Goal: Task Accomplishment & Management: Use online tool/utility

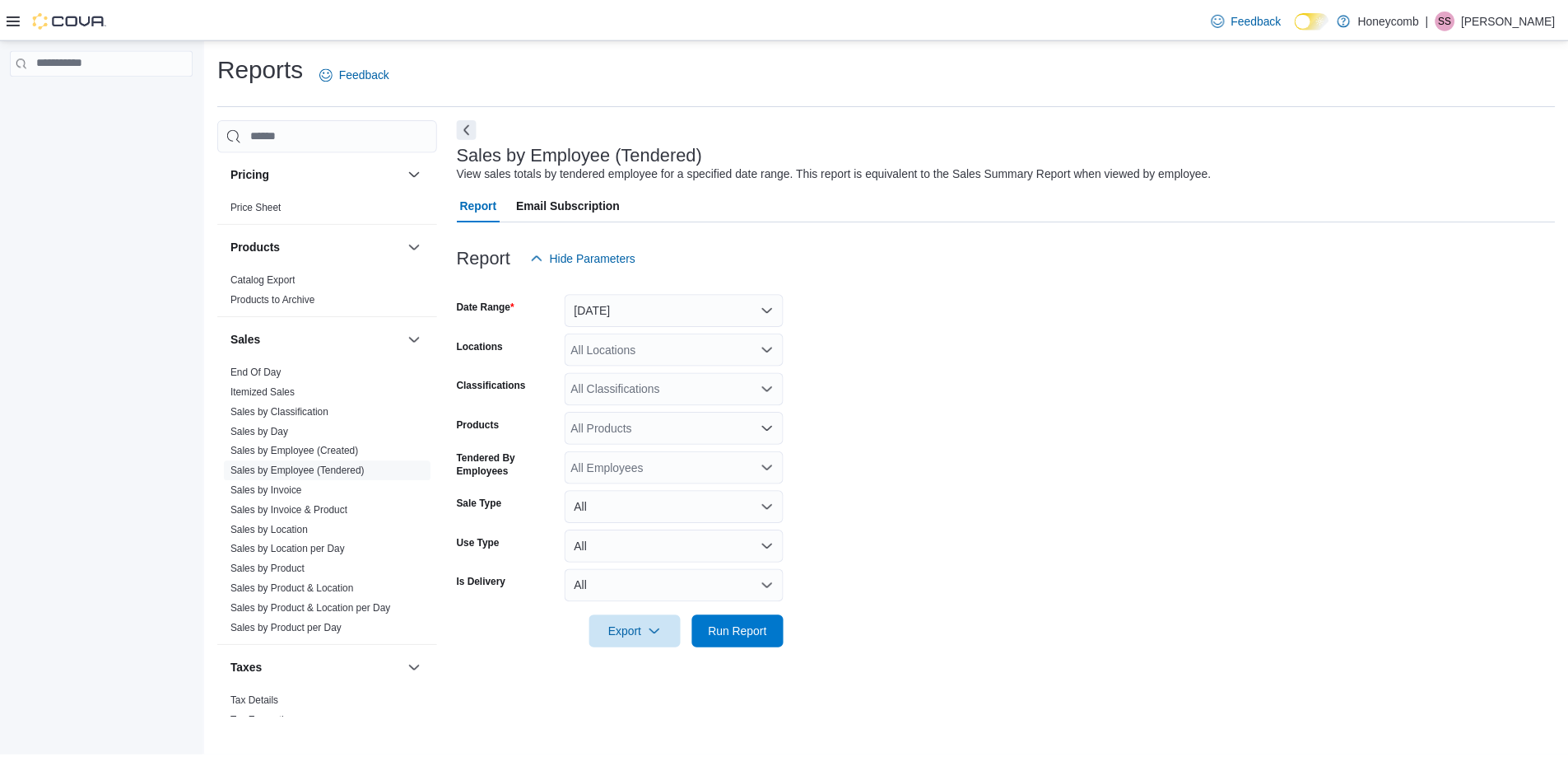
scroll to position [1266, 0]
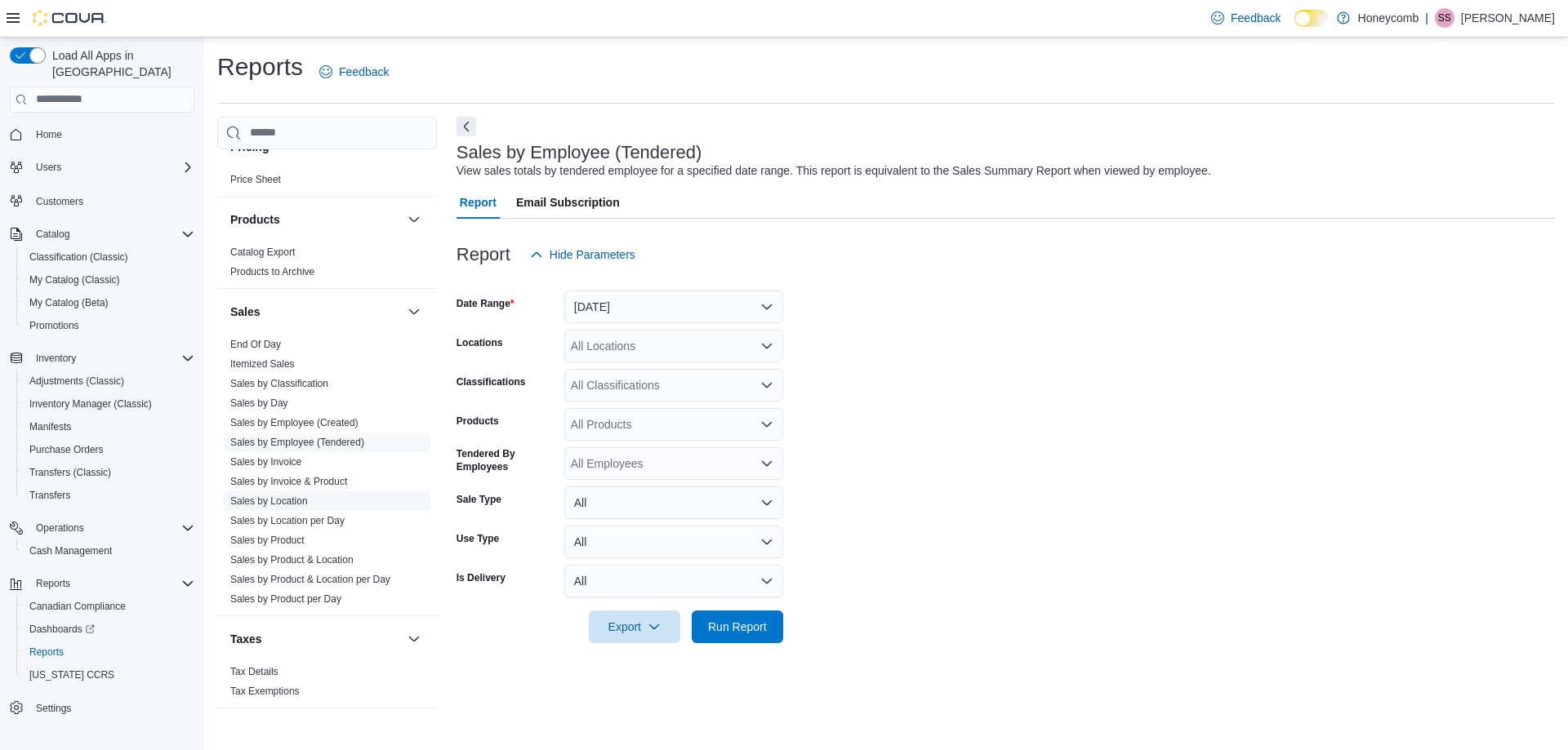
click at [281, 495] on link "Sales by Location" at bounding box center [269, 501] width 78 height 12
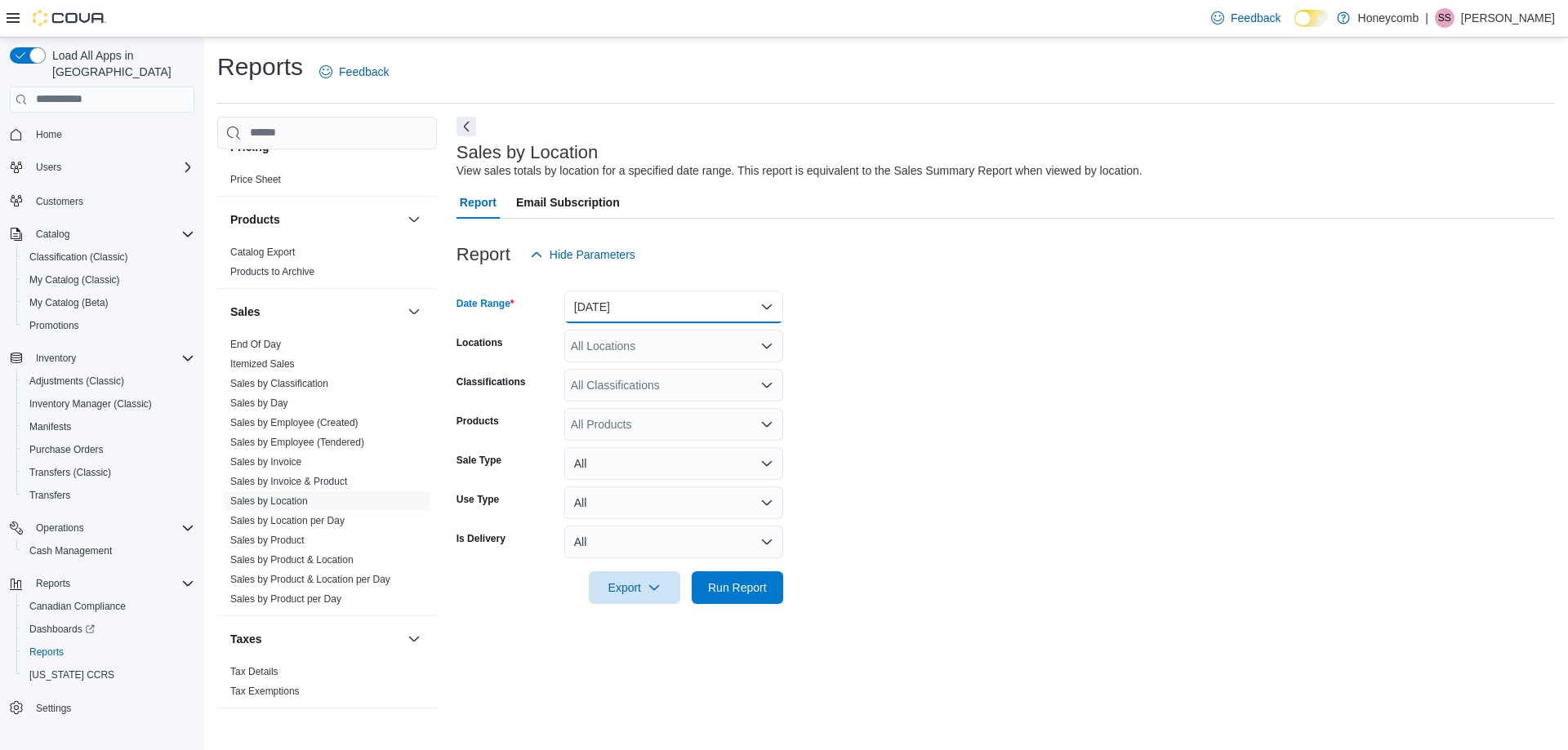
click at [686, 303] on button "[DATE]" at bounding box center [673, 307] width 219 height 33
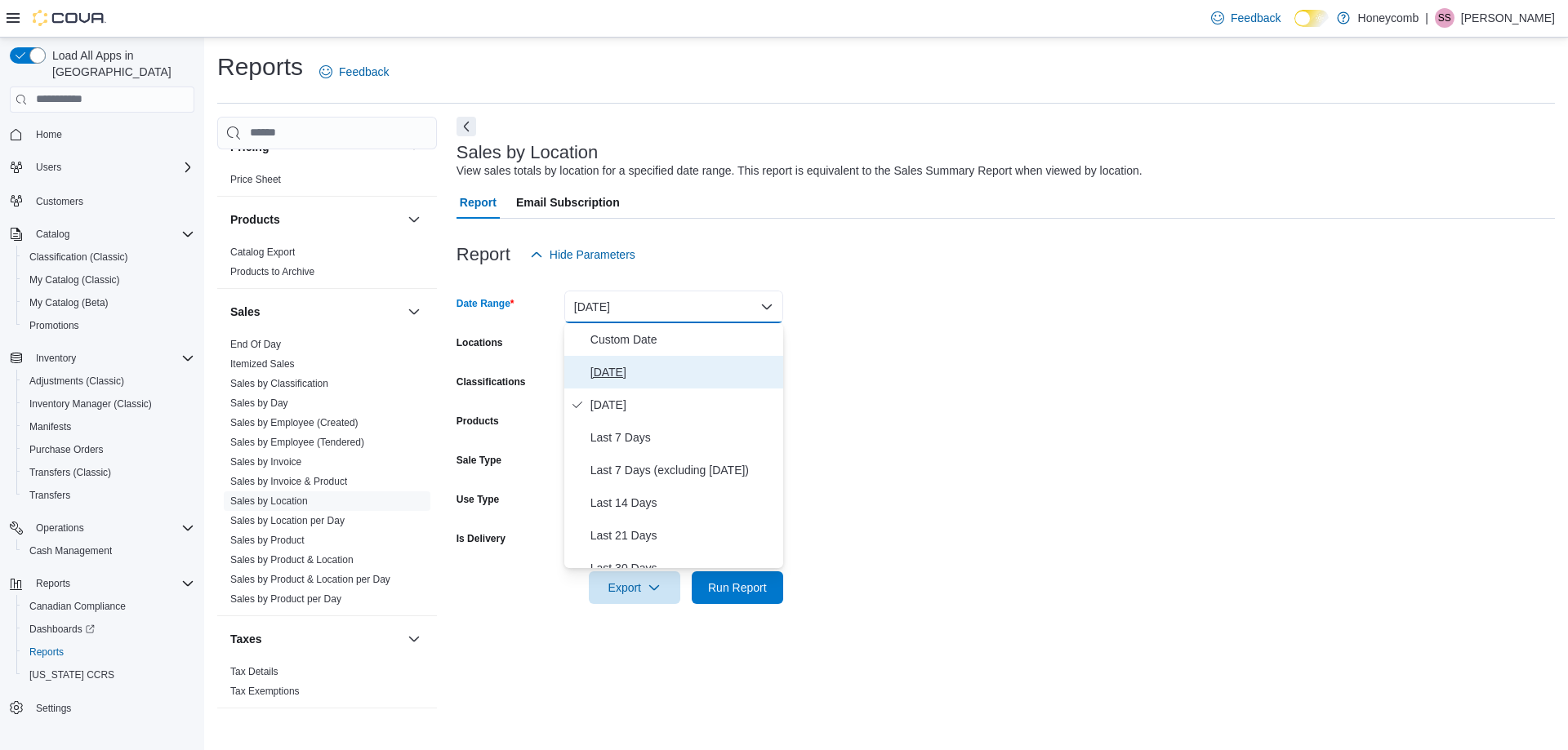
click at [610, 368] on span "[DATE]" at bounding box center [683, 371] width 186 height 19
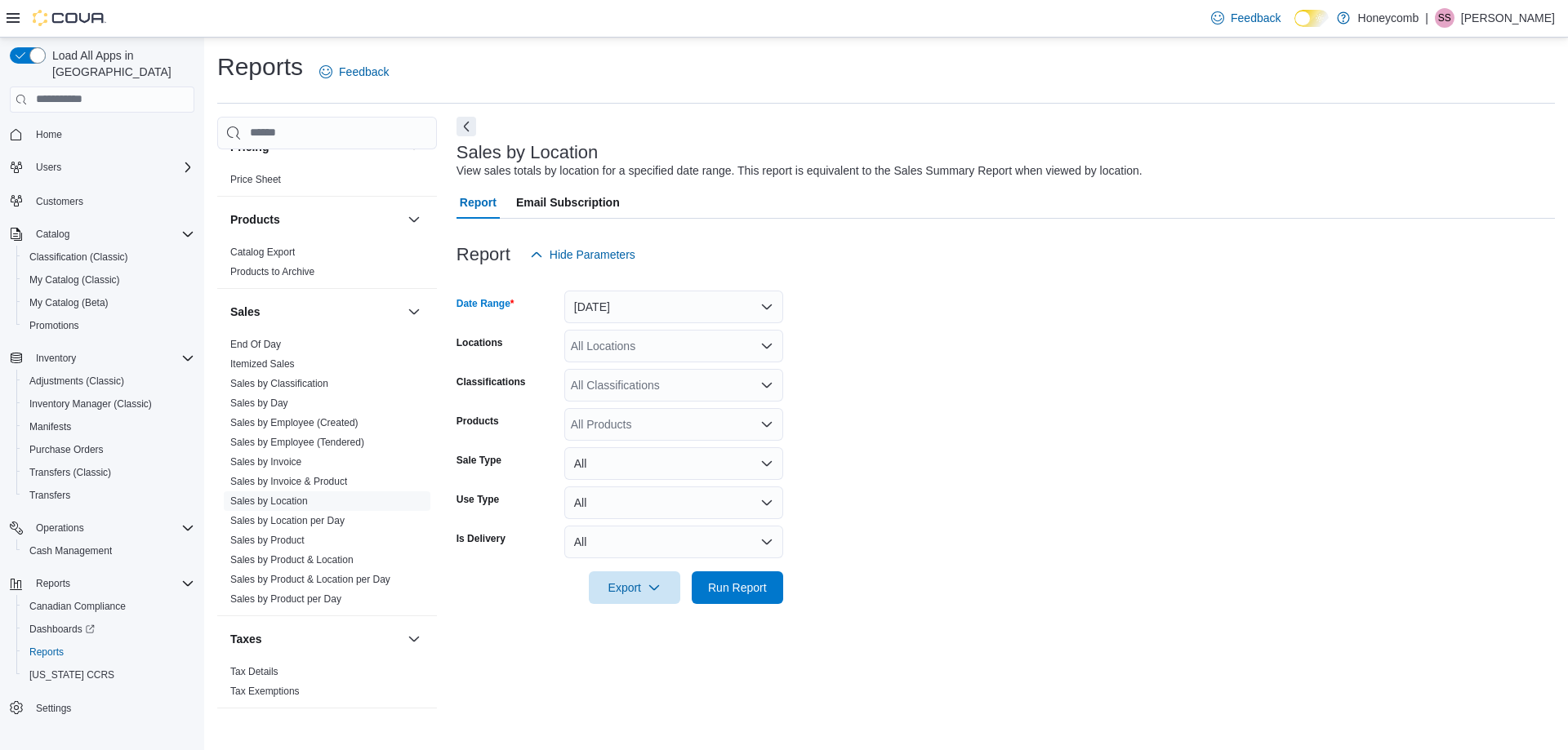
click at [987, 362] on form "Date Range [DATE] Locations All Locations Classifications All Classifications P…" at bounding box center [1005, 437] width 1098 height 333
click at [742, 580] on span "Run Report" at bounding box center [737, 586] width 59 height 16
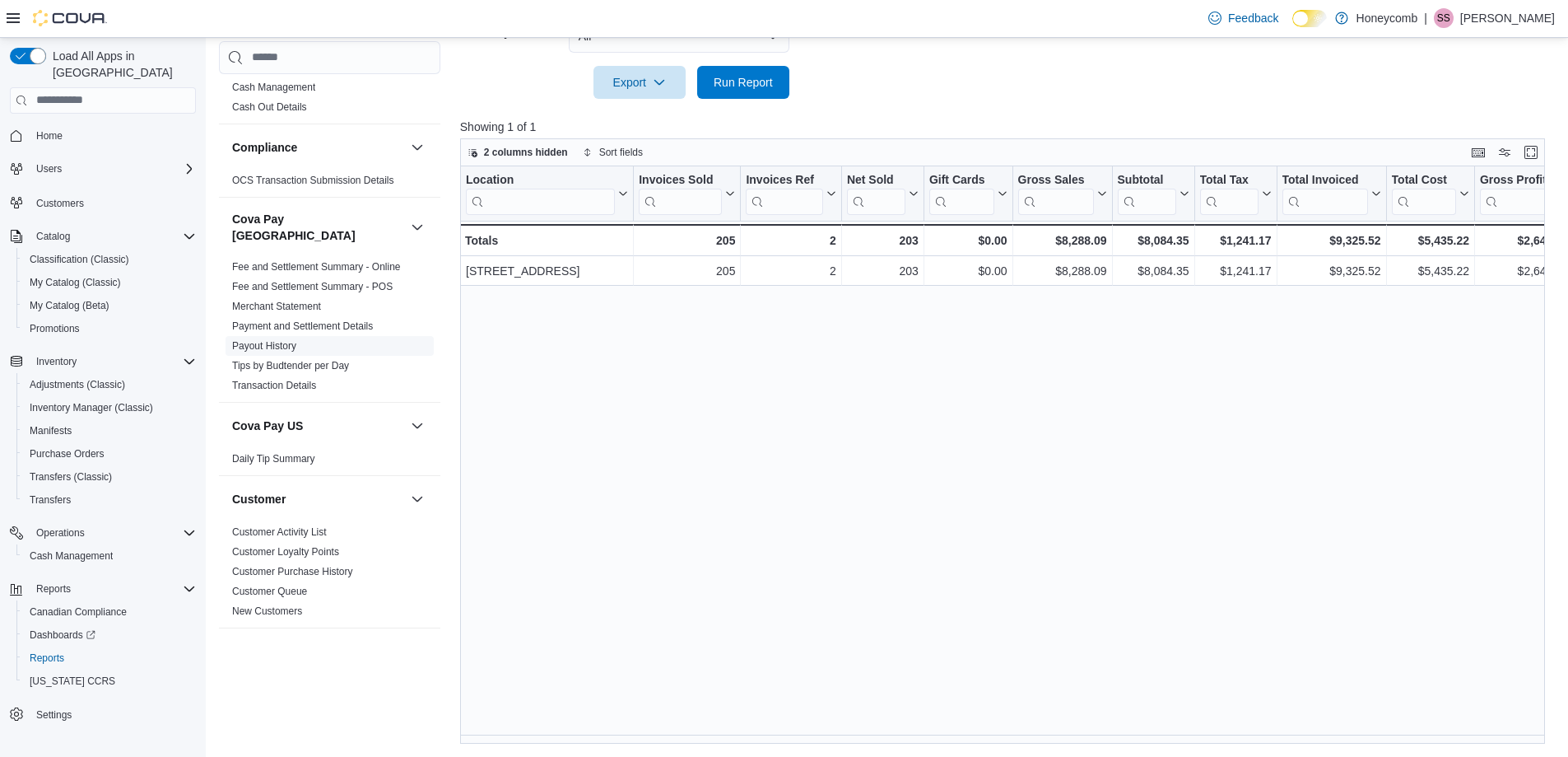
scroll to position [82, 0]
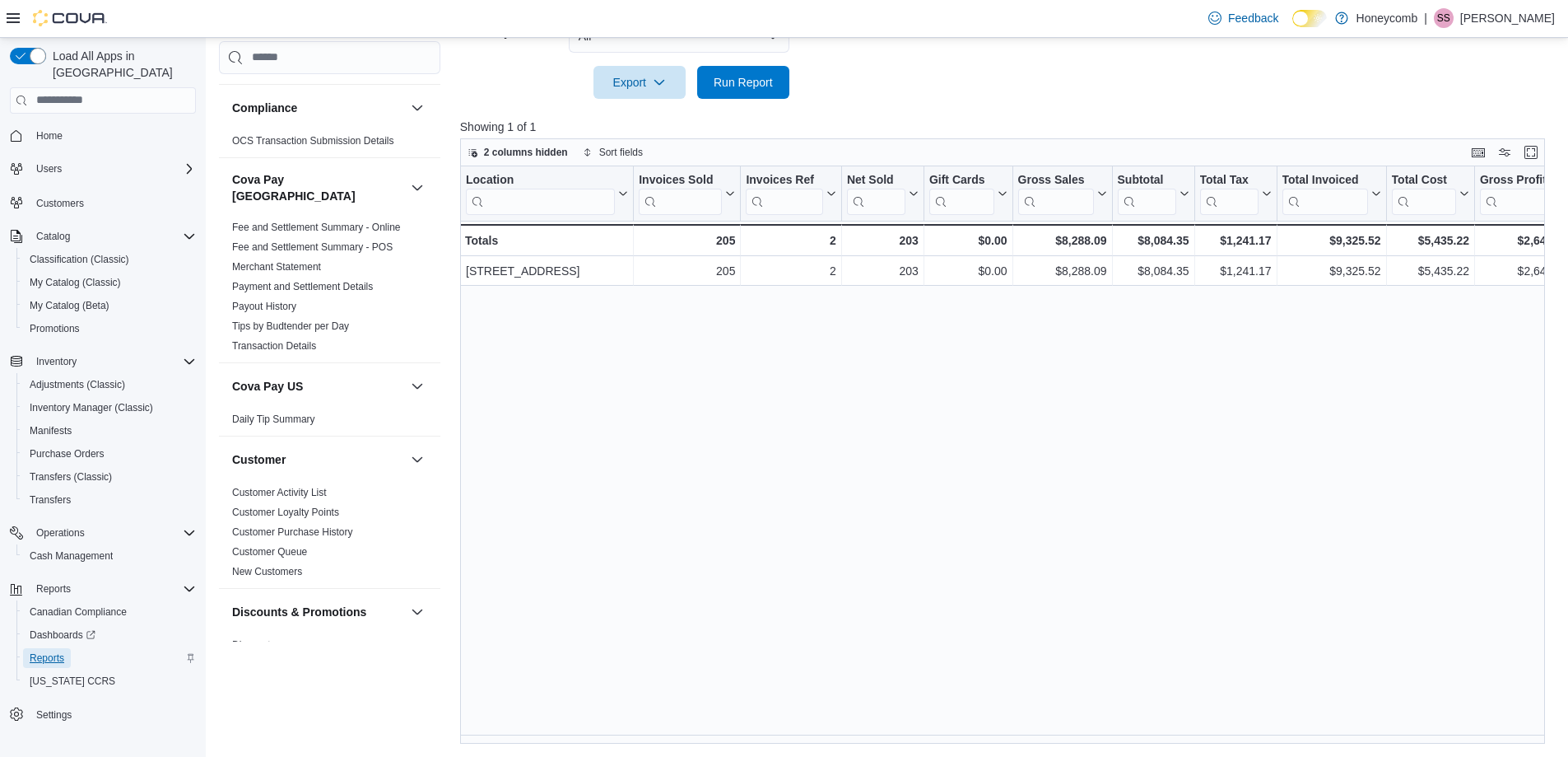
click at [36, 651] on span "Reports" at bounding box center [46, 658] width 35 height 14
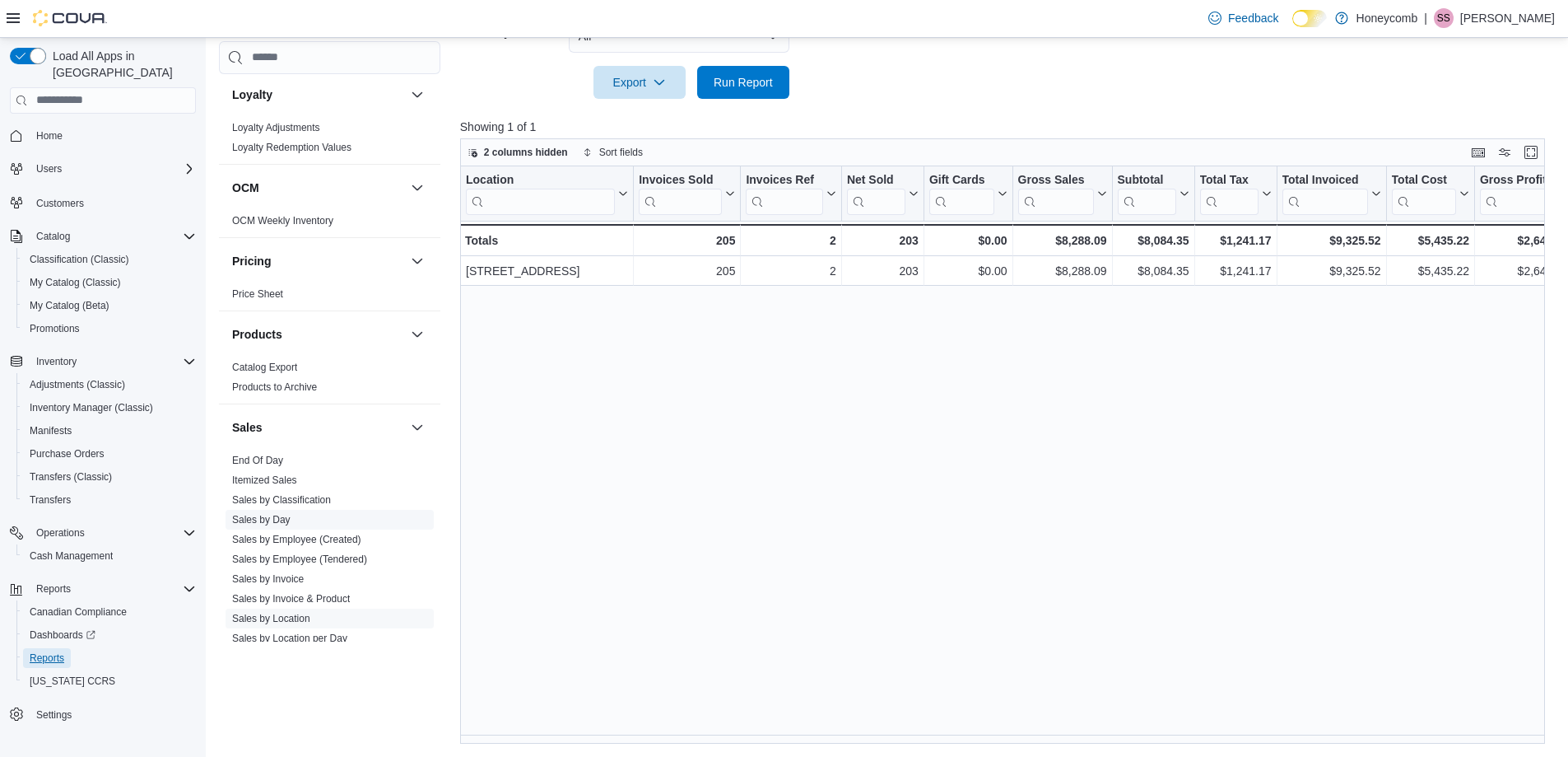
scroll to position [1266, 0]
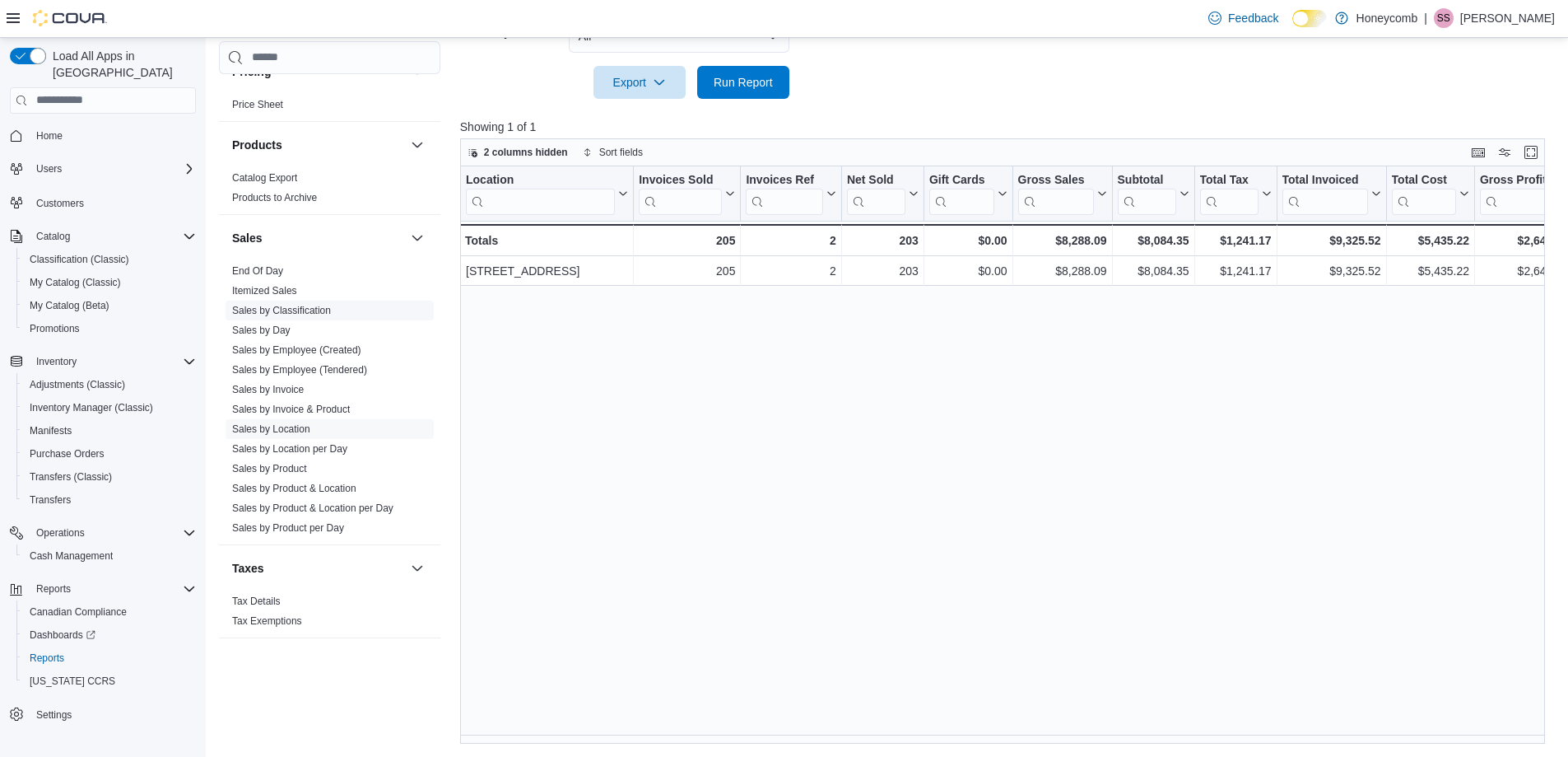
click at [297, 304] on link "Sales by Classification" at bounding box center [281, 310] width 99 height 12
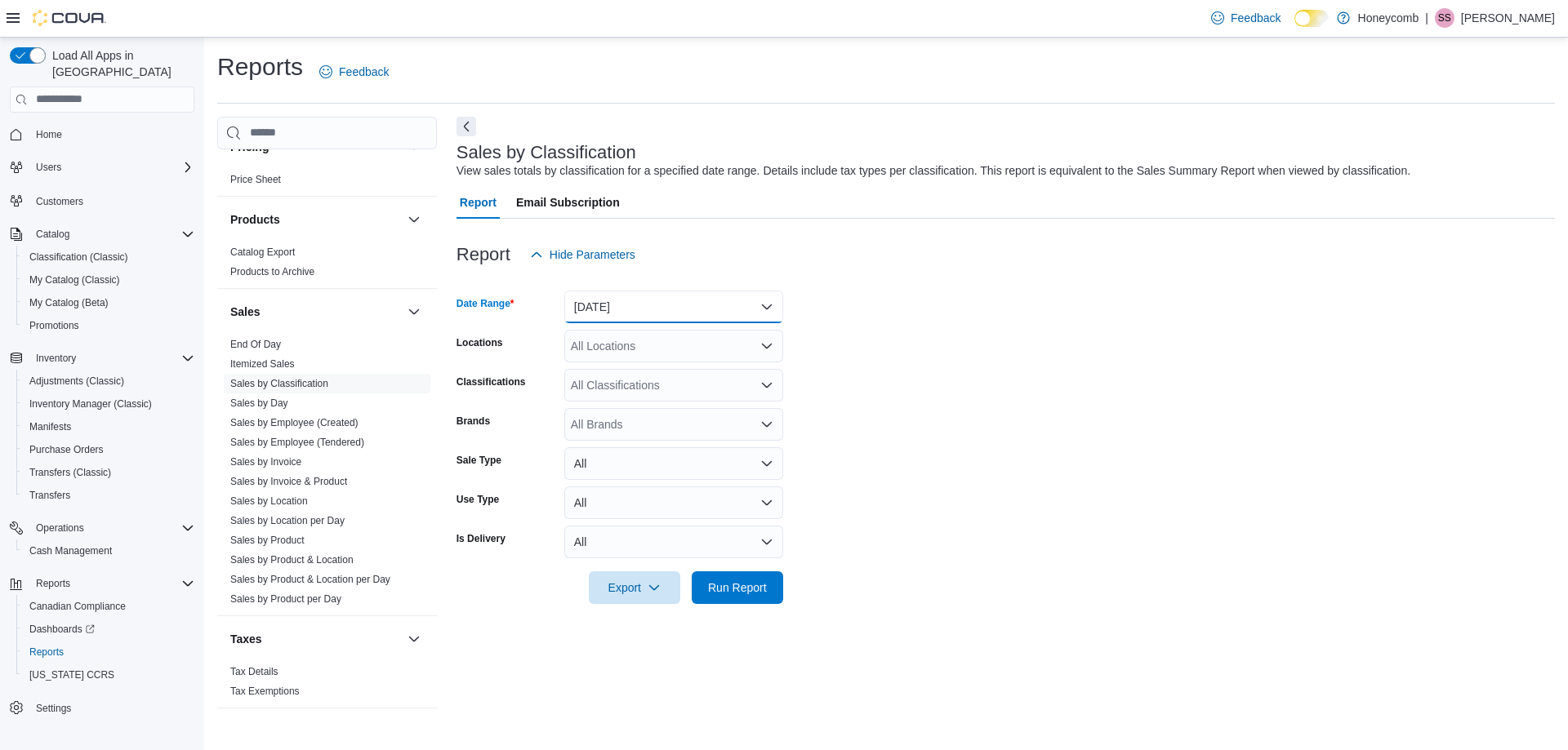
click at [636, 308] on button "[DATE]" at bounding box center [673, 307] width 219 height 33
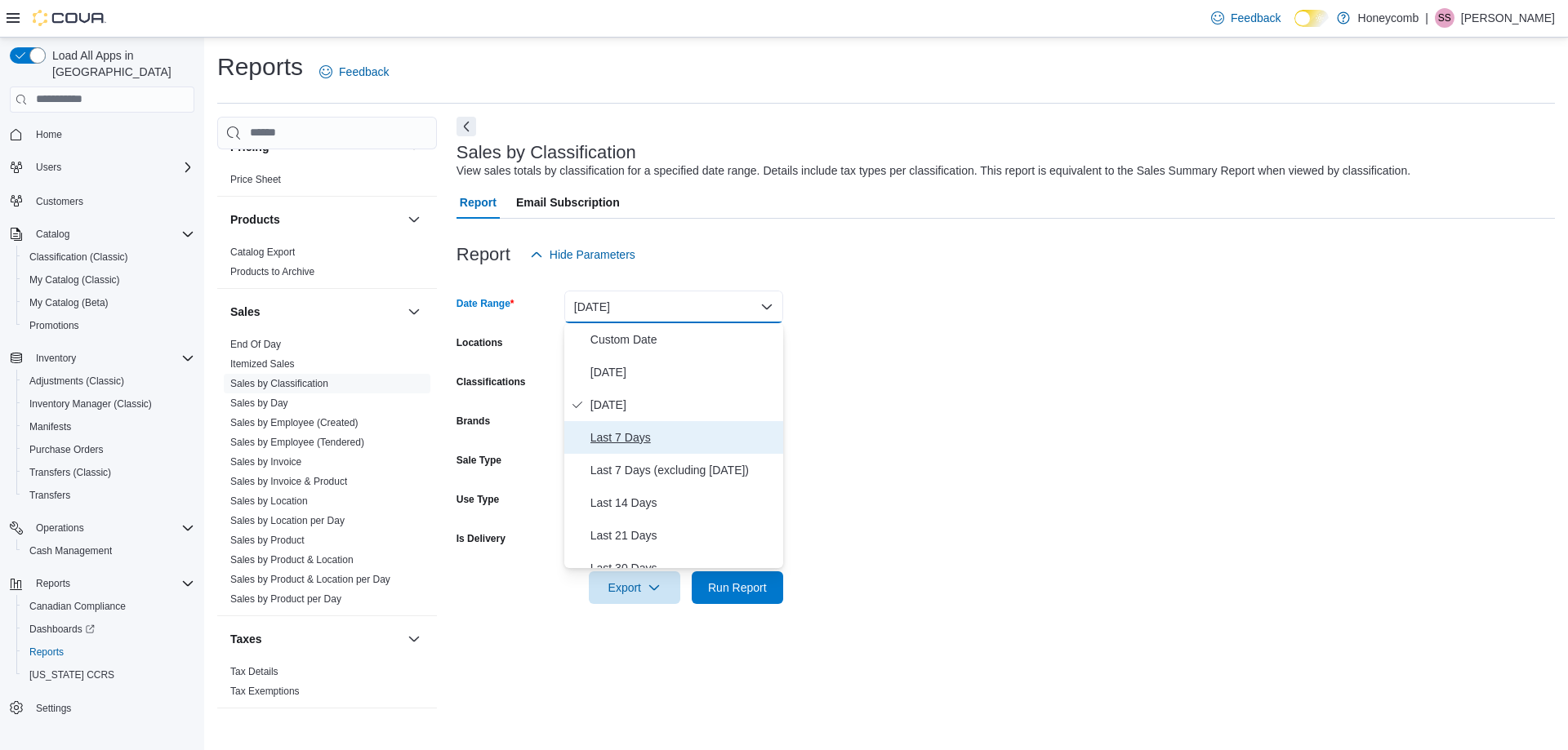
click at [628, 436] on span "Last 7 Days" at bounding box center [683, 437] width 186 height 19
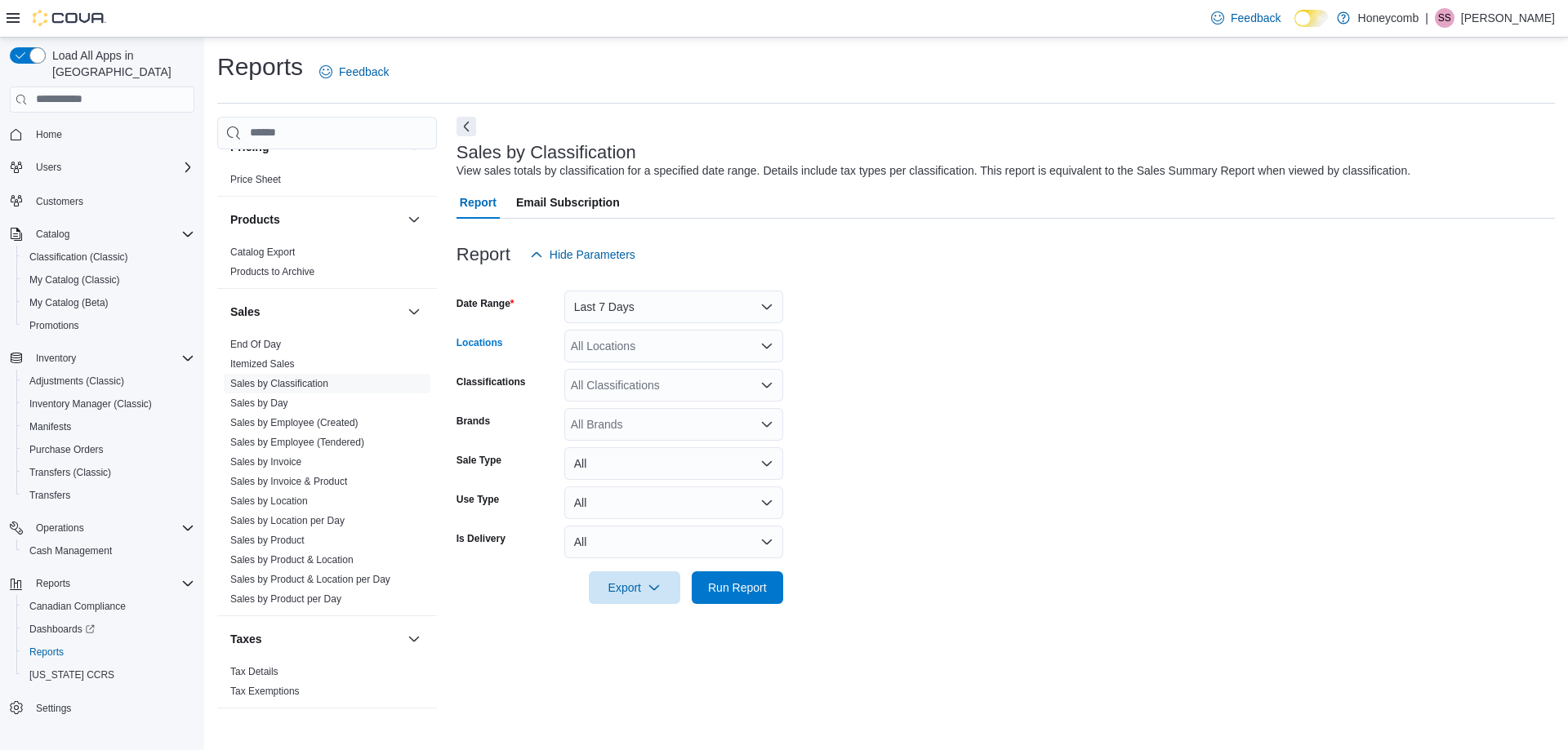
click at [646, 342] on div "All Locations" at bounding box center [673, 345] width 219 height 33
click at [693, 391] on span "[STREET_ADDRESS]" at bounding box center [656, 397] width 112 height 16
click at [879, 346] on form "Date Range Last 7 Days Locations [STREET_ADDRESS] Classifications All Classific…" at bounding box center [1005, 437] width 1098 height 333
click at [724, 593] on span "Run Report" at bounding box center [737, 586] width 59 height 16
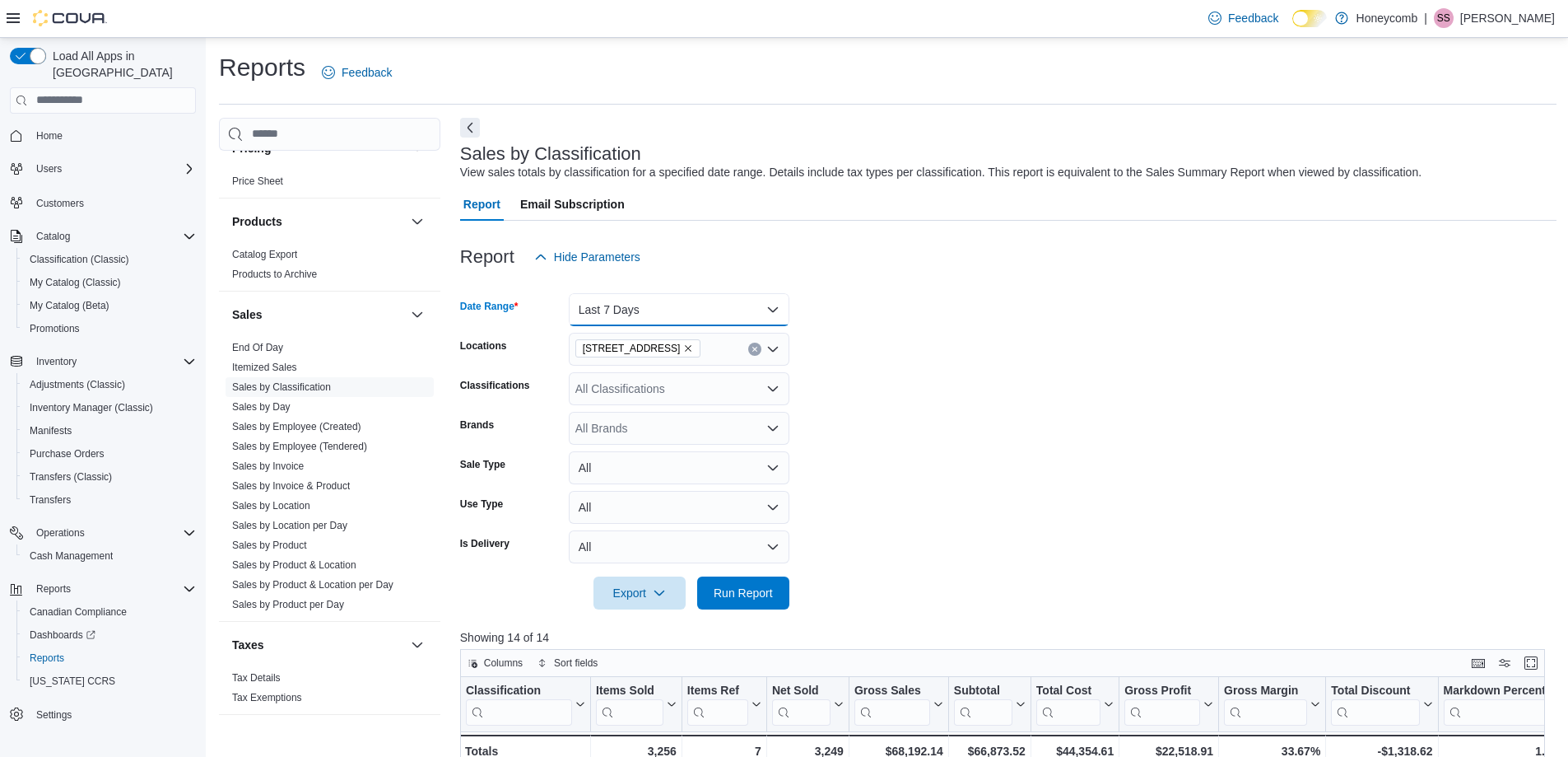
click at [667, 299] on button "Last 7 Days" at bounding box center [679, 310] width 221 height 33
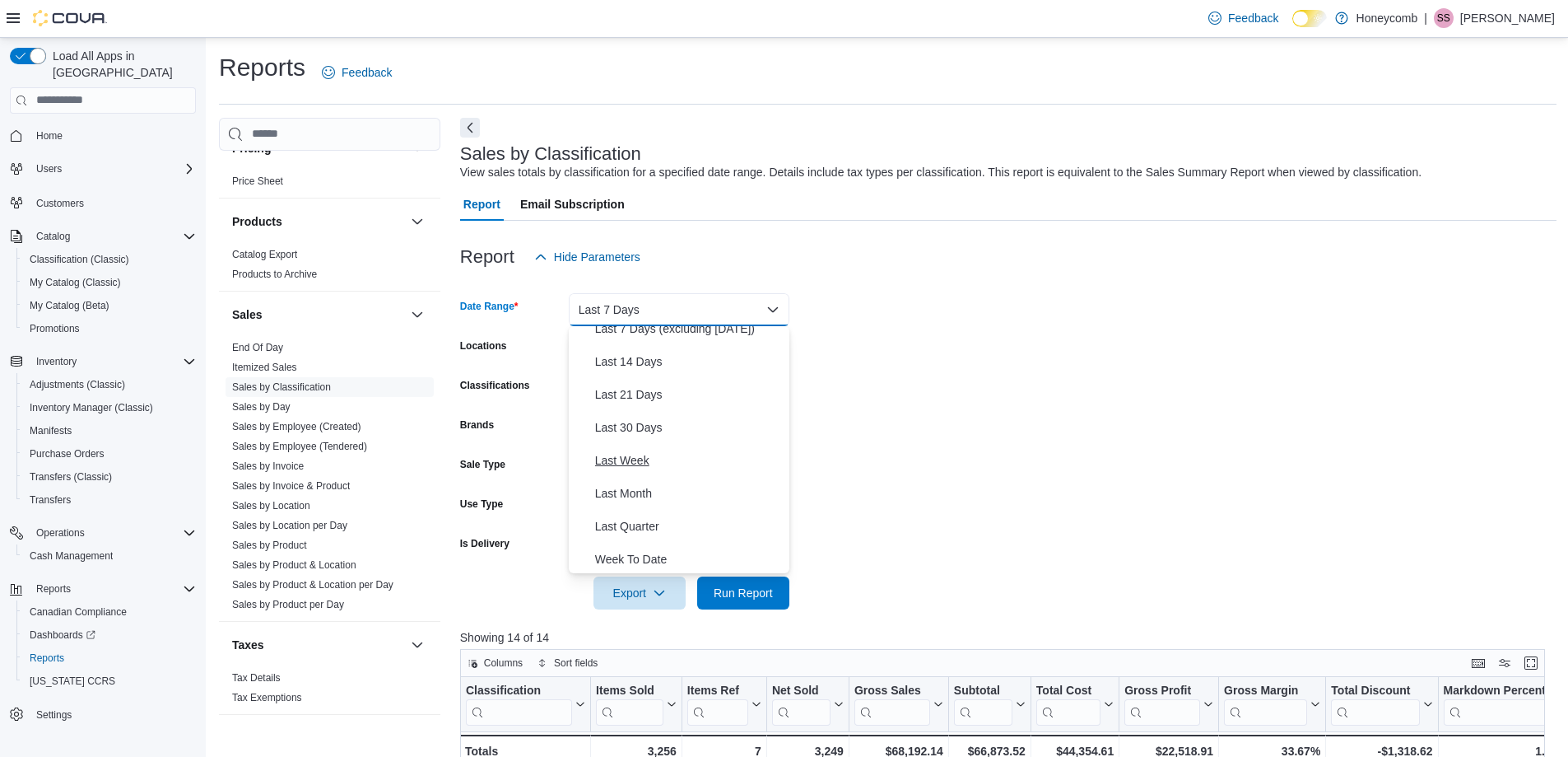
scroll to position [165, 0]
click at [646, 403] on span "Last 30 Days" at bounding box center [689, 408] width 188 height 19
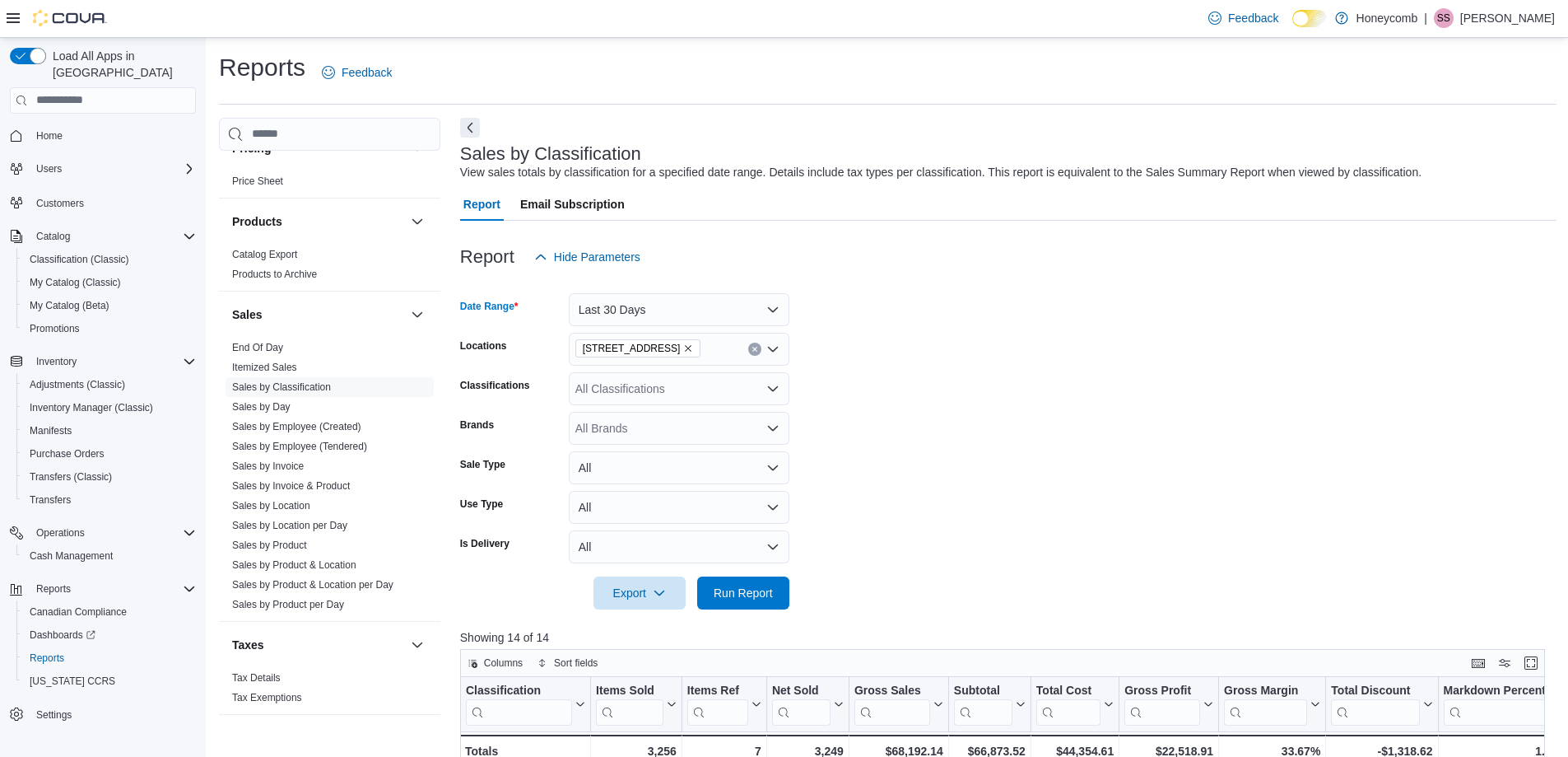
click at [650, 390] on div "All Classifications" at bounding box center [679, 388] width 221 height 33
click at [611, 442] on span "Accessories" at bounding box center [635, 442] width 62 height 16
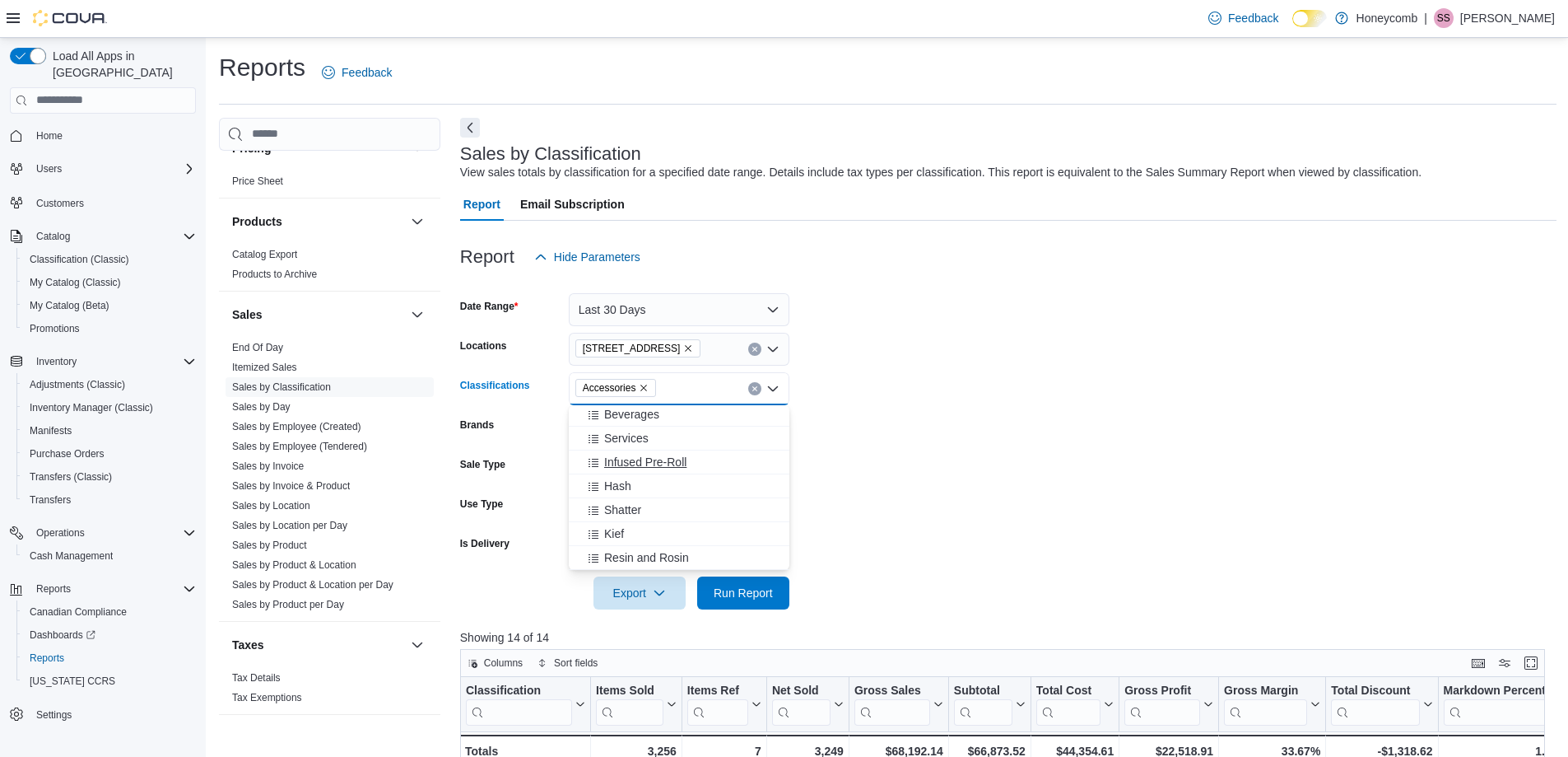
scroll to position [326, 0]
click at [647, 442] on span "Vape Accessories" at bounding box center [649, 448] width 90 height 16
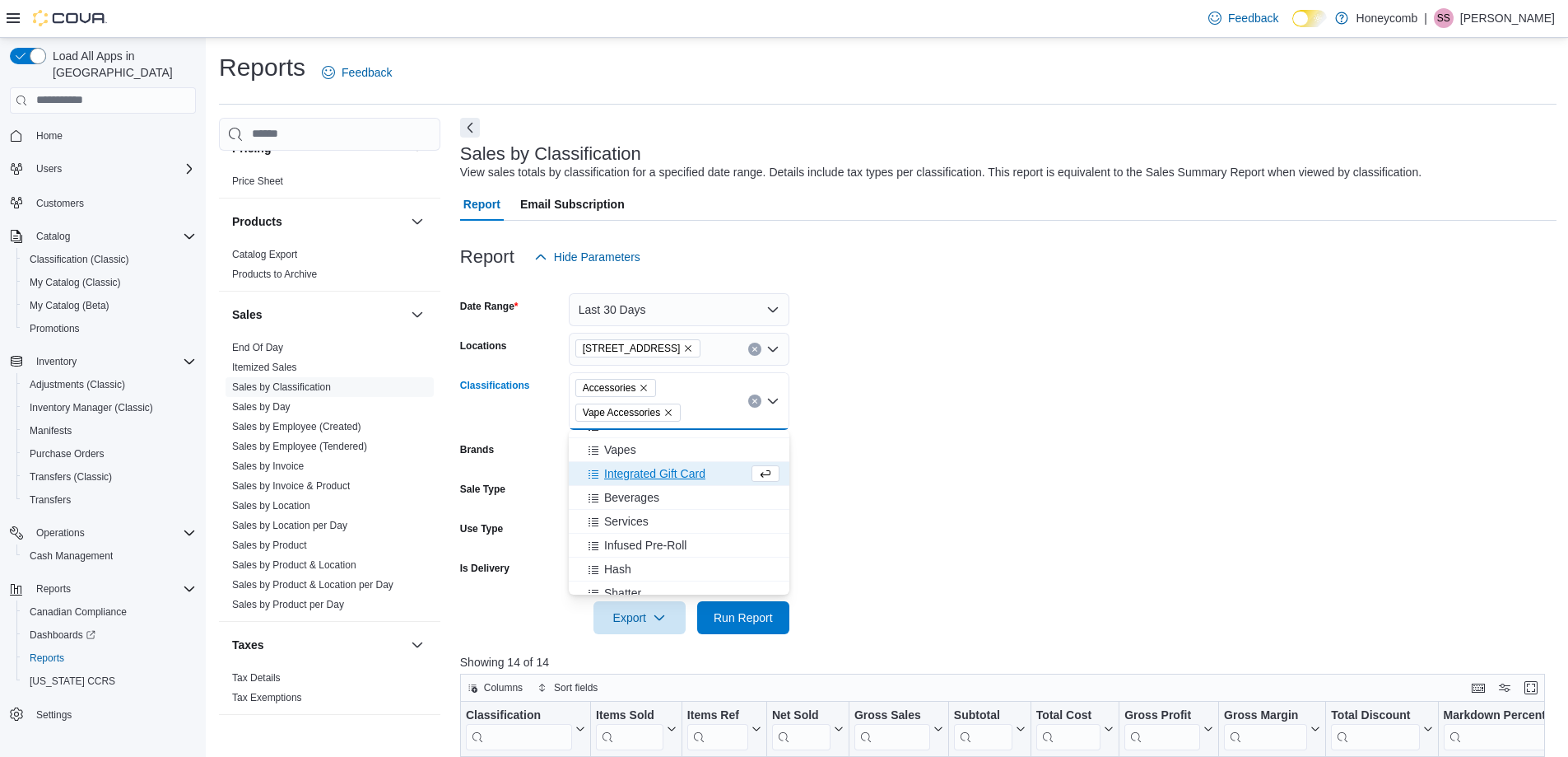
click at [883, 412] on form "Date Range Last 30 Days Locations [STREET_ADDRESS] Classifications Accessories …" at bounding box center [1008, 453] width 1096 height 361
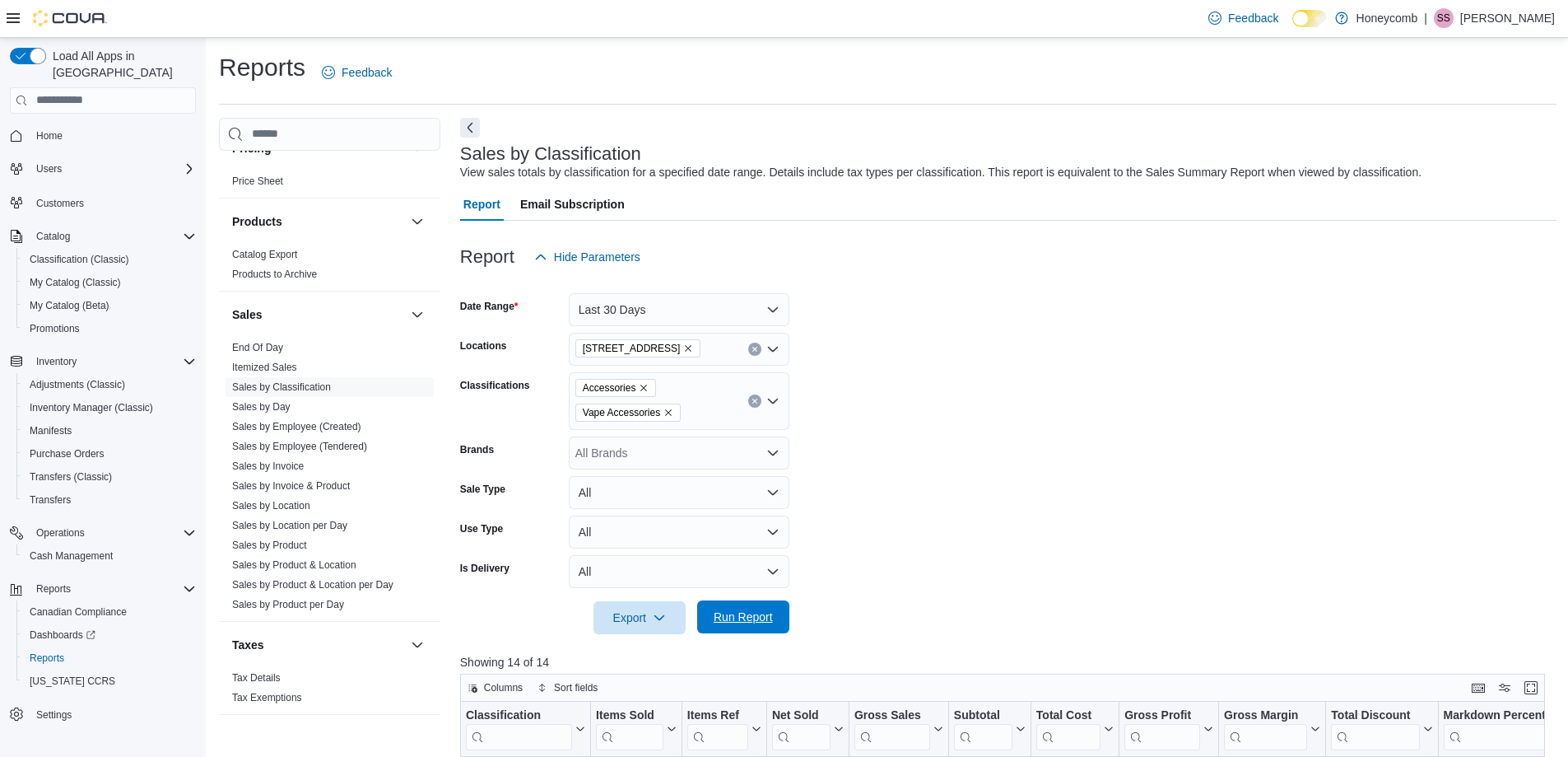
click at [725, 627] on span "Run Report" at bounding box center [744, 617] width 73 height 33
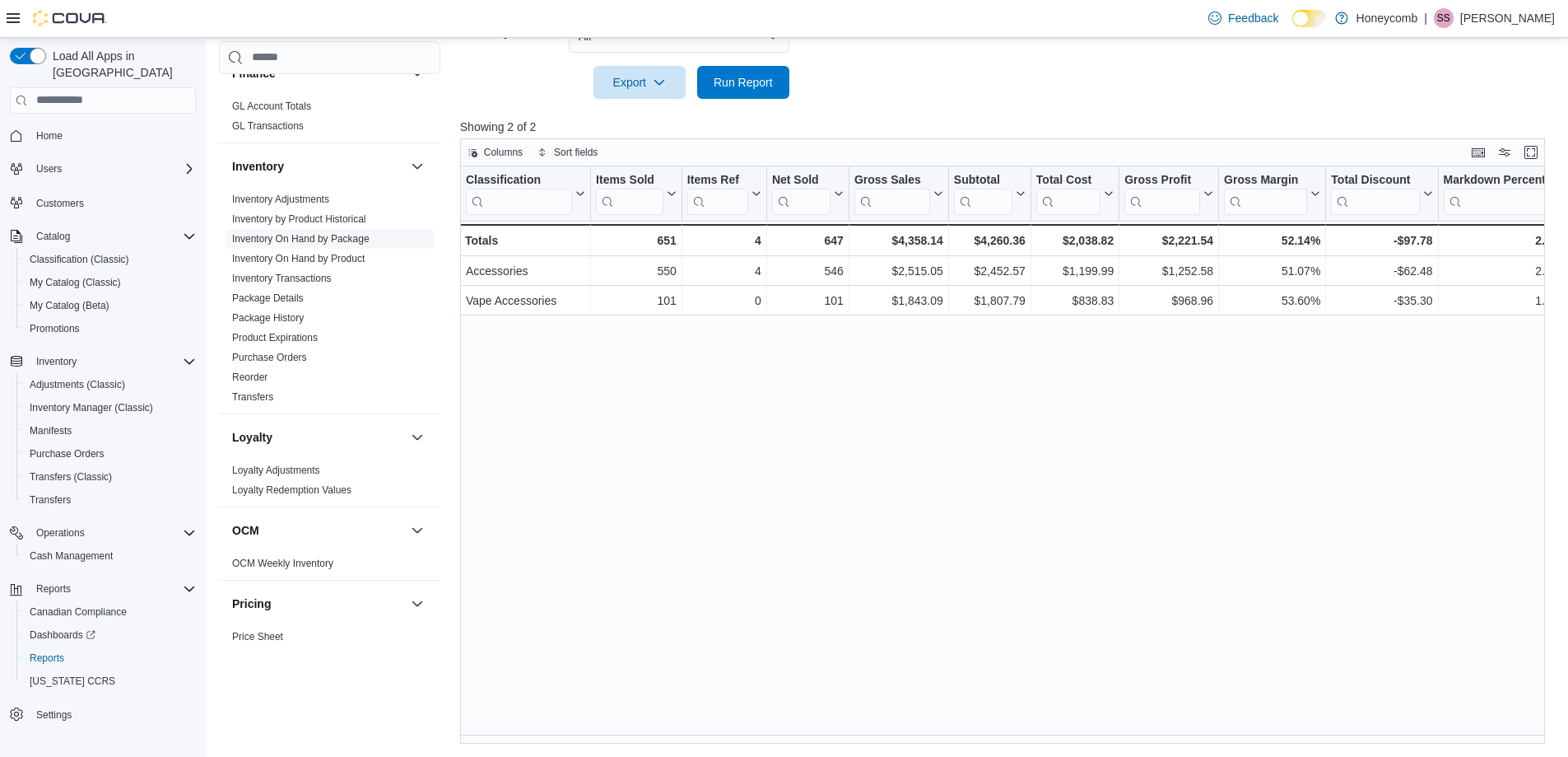
scroll to position [741, 0]
click at [254, 364] on link "Reorder" at bounding box center [250, 370] width 36 height 12
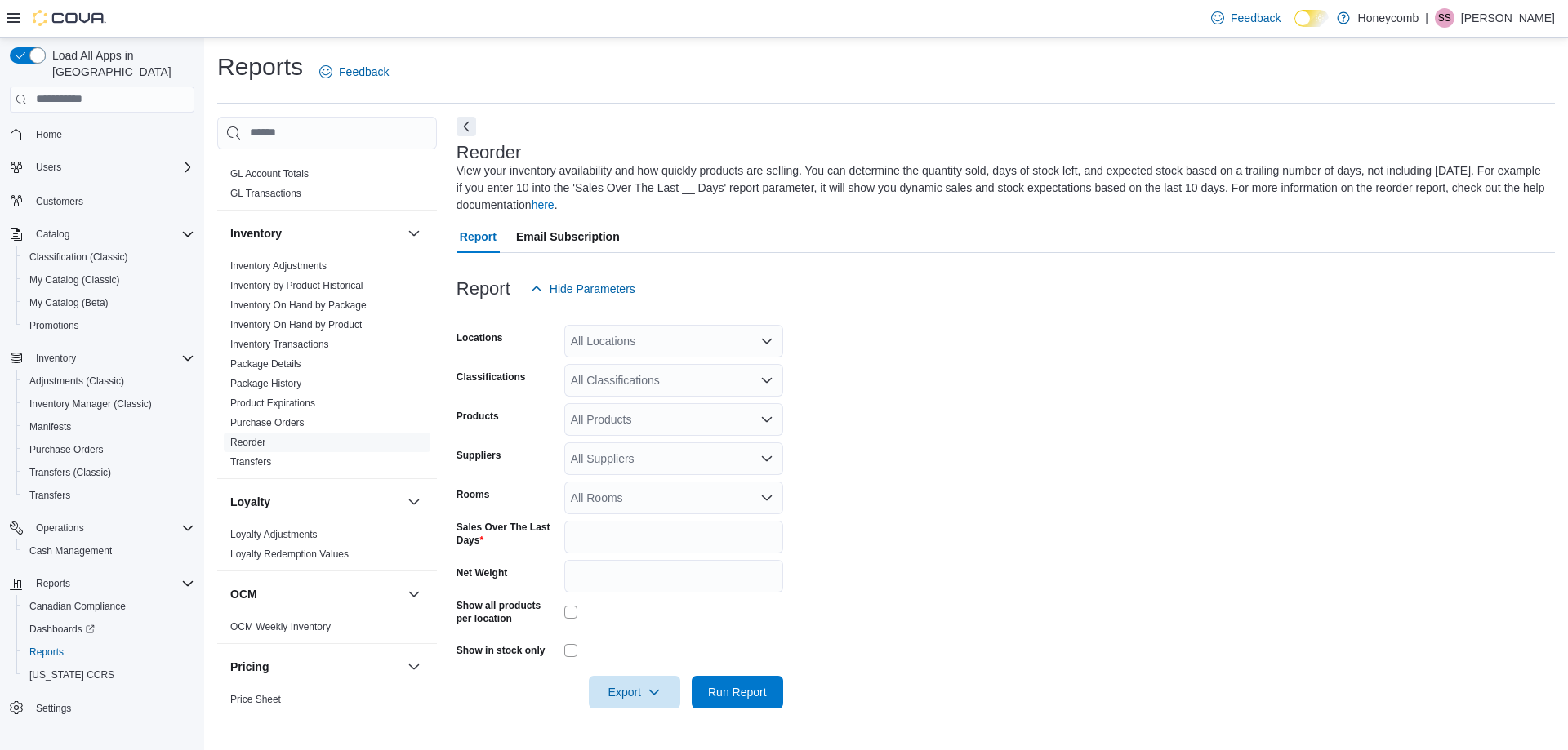
click at [700, 340] on div "All Locations" at bounding box center [673, 341] width 219 height 33
click at [678, 386] on span "[STREET_ADDRESS]" at bounding box center [656, 392] width 112 height 16
click at [876, 365] on form "Locations [STREET_ADDRESS] Classifications All Classifications Products All Pro…" at bounding box center [1005, 506] width 1098 height 403
click at [707, 383] on div "All Classifications" at bounding box center [673, 380] width 219 height 33
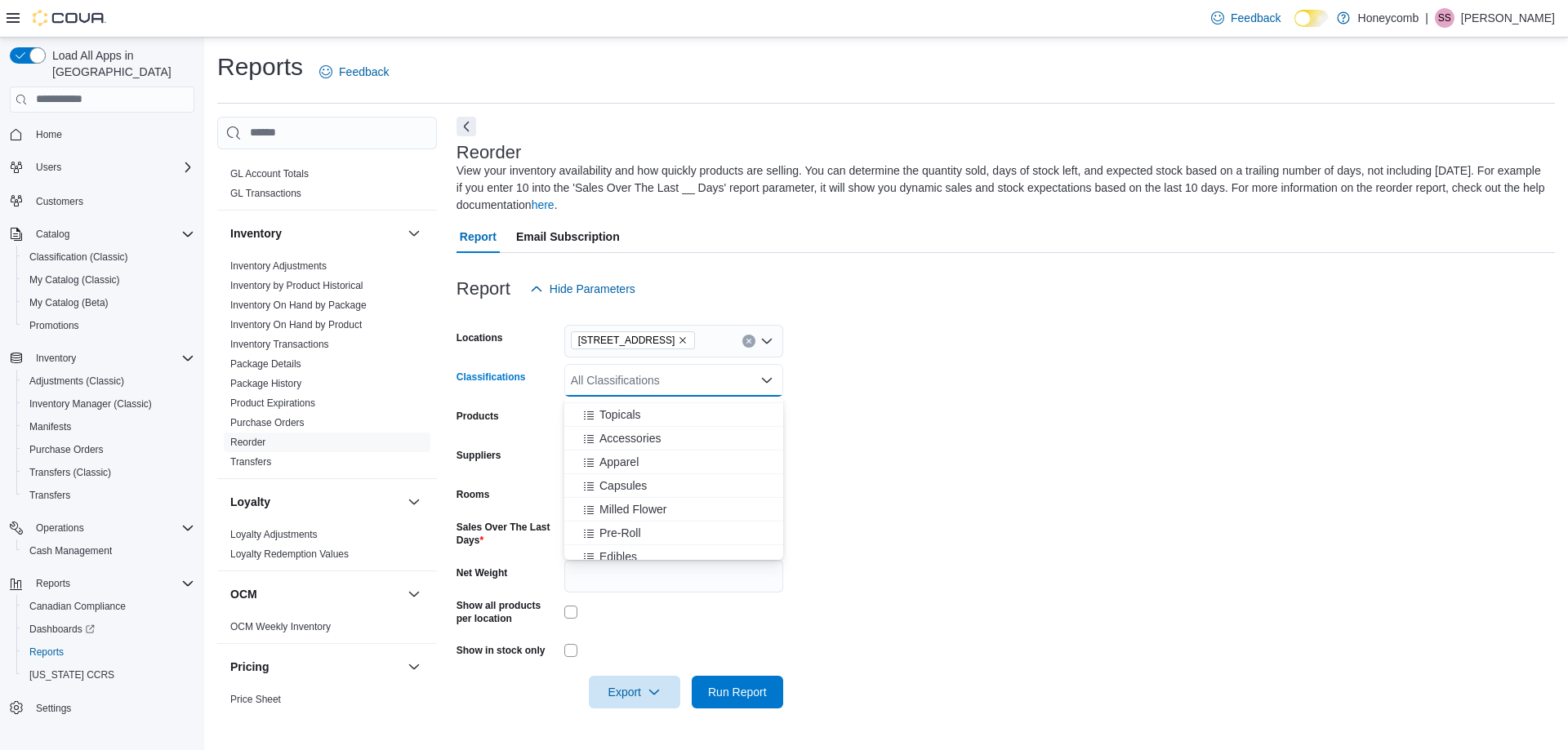
scroll to position [163, 0]
click at [636, 440] on span "Accessories" at bounding box center [630, 433] width 61 height 16
drag, startPoint x: 662, startPoint y: 515, endPoint x: 717, endPoint y: 484, distance: 63.1
click at [659, 515] on span "Vape Accessories" at bounding box center [644, 521] width 90 height 16
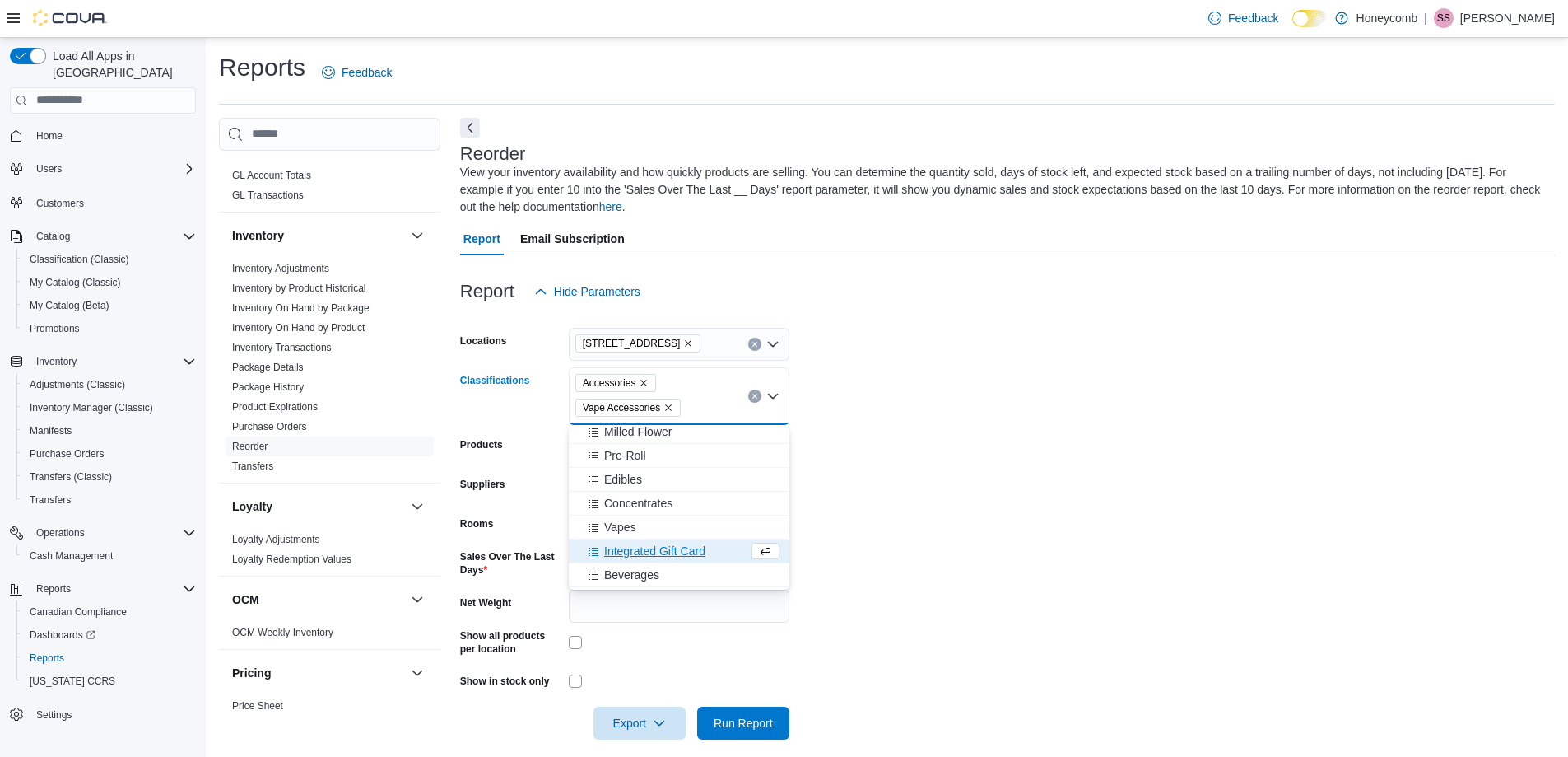
click at [892, 409] on form "Locations [STREET_ADDRESS] Classifications Accessories Vape Accessories Combo b…" at bounding box center [1007, 524] width 1095 height 431
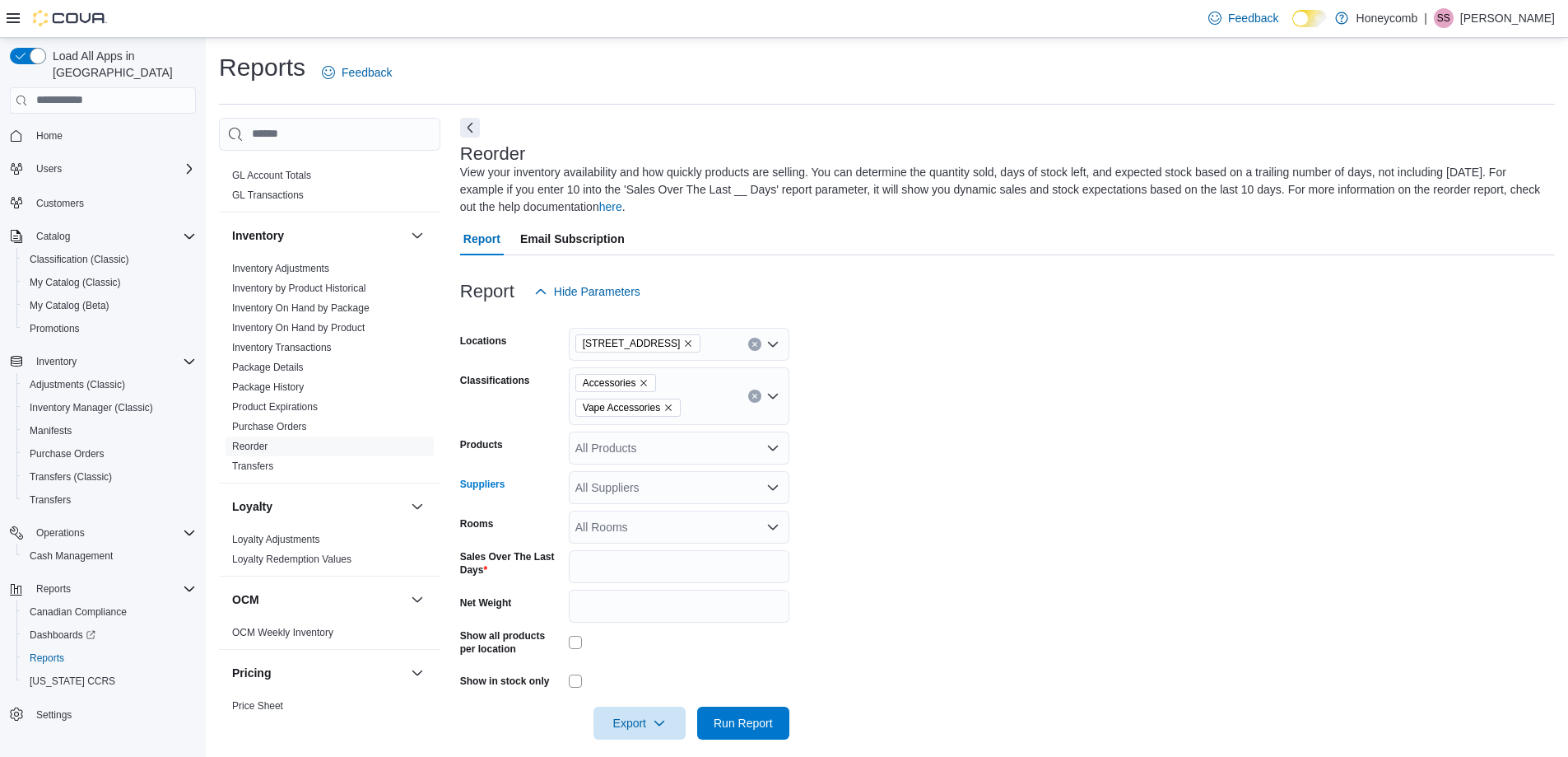
click at [658, 492] on div "All Suppliers" at bounding box center [679, 487] width 221 height 33
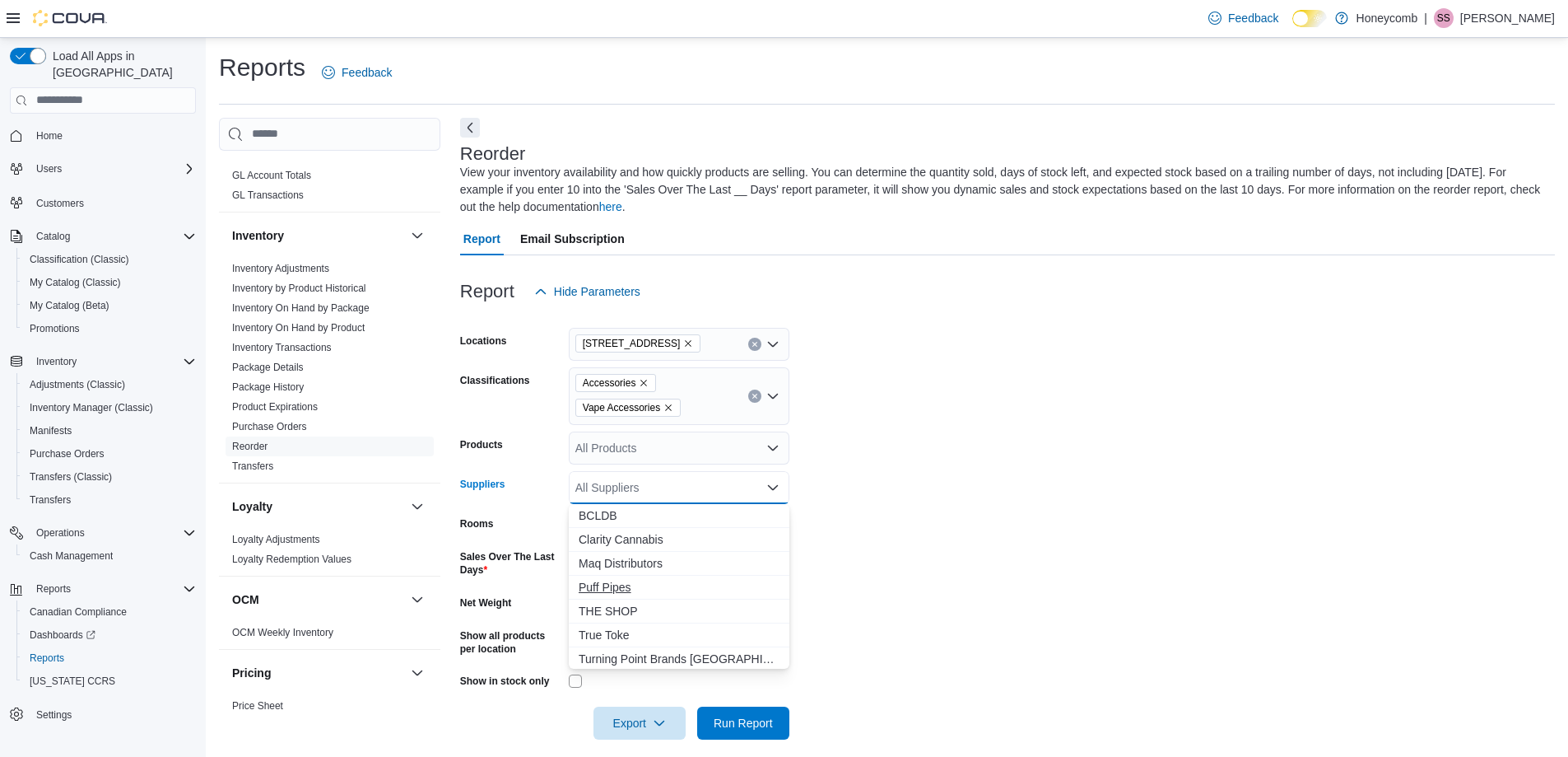
scroll to position [50, 0]
click at [631, 656] on span "West Coast Gifts" at bounding box center [680, 656] width 201 height 16
click at [645, 564] on span "Maq Distributors" at bounding box center [680, 562] width 201 height 16
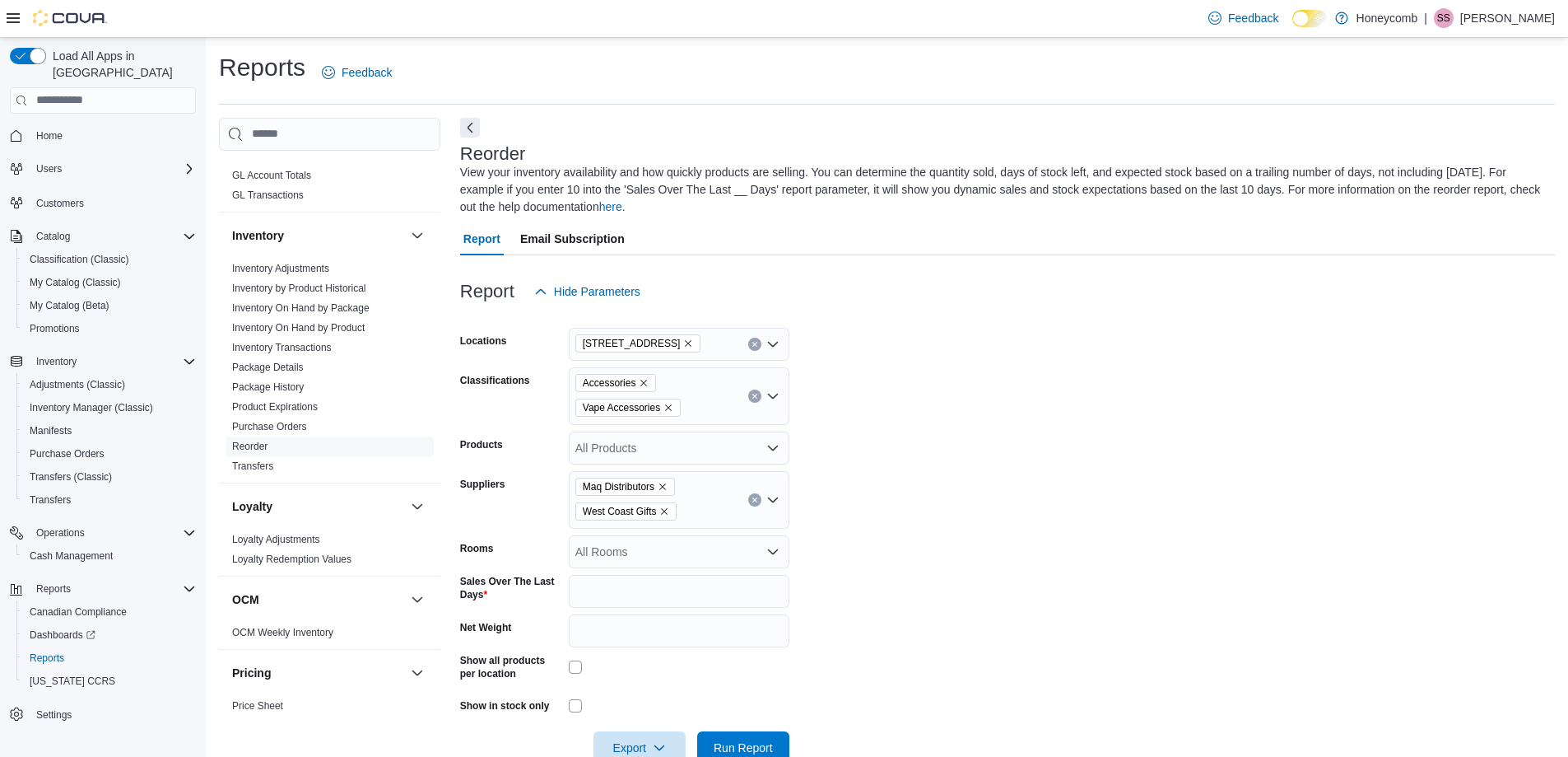
click at [921, 564] on form "Locations [STREET_ADDRESS] Classifications Accessories Vape Accessories Product…" at bounding box center [1007, 536] width 1095 height 457
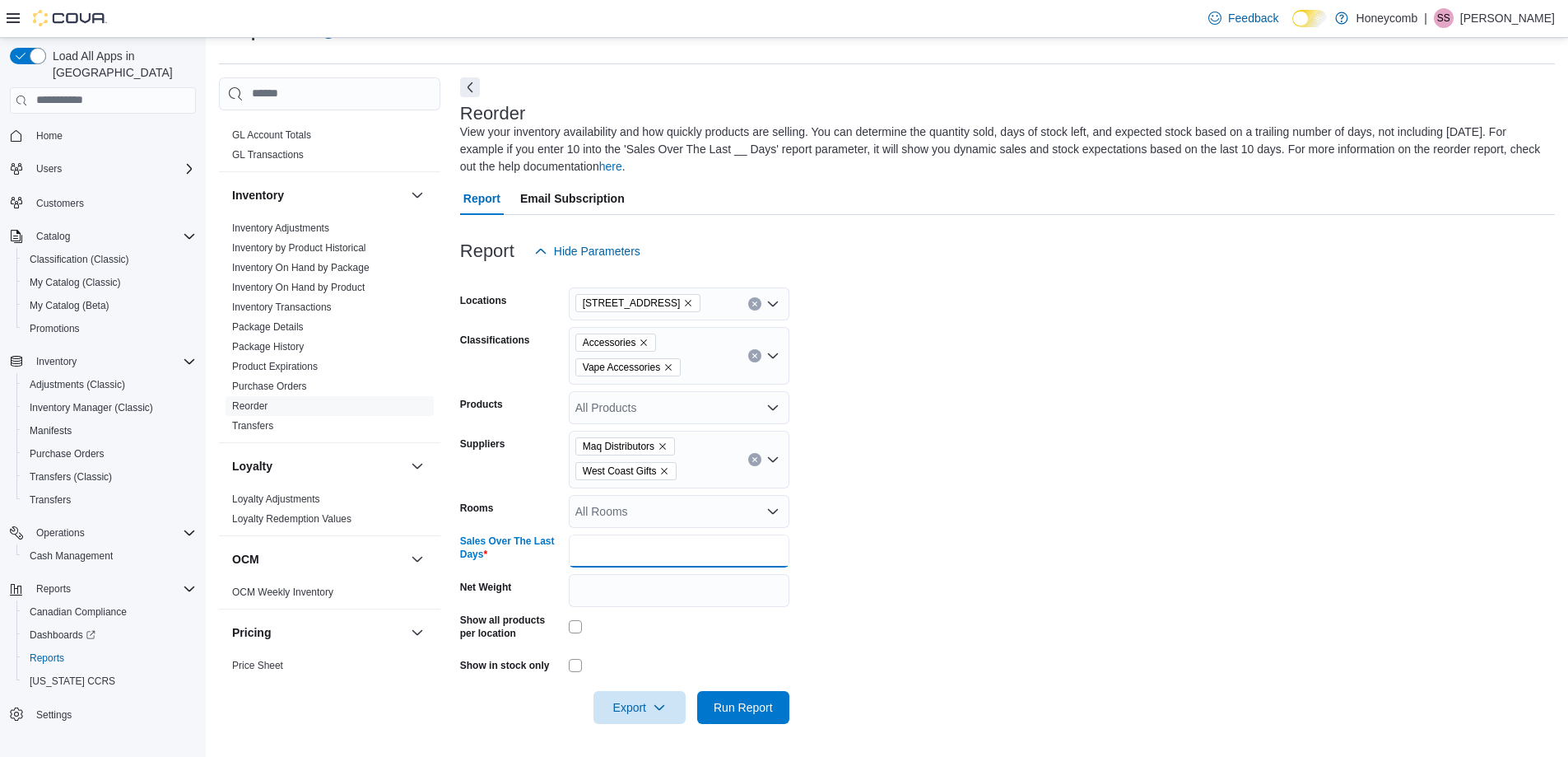
drag, startPoint x: 618, startPoint y: 546, endPoint x: 527, endPoint y: 554, distance: 91.4
click at [527, 554] on div "Sales Over The Last Days *" at bounding box center [625, 551] width 330 height 33
click at [584, 552] on input "*" at bounding box center [679, 551] width 221 height 33
type input "**"
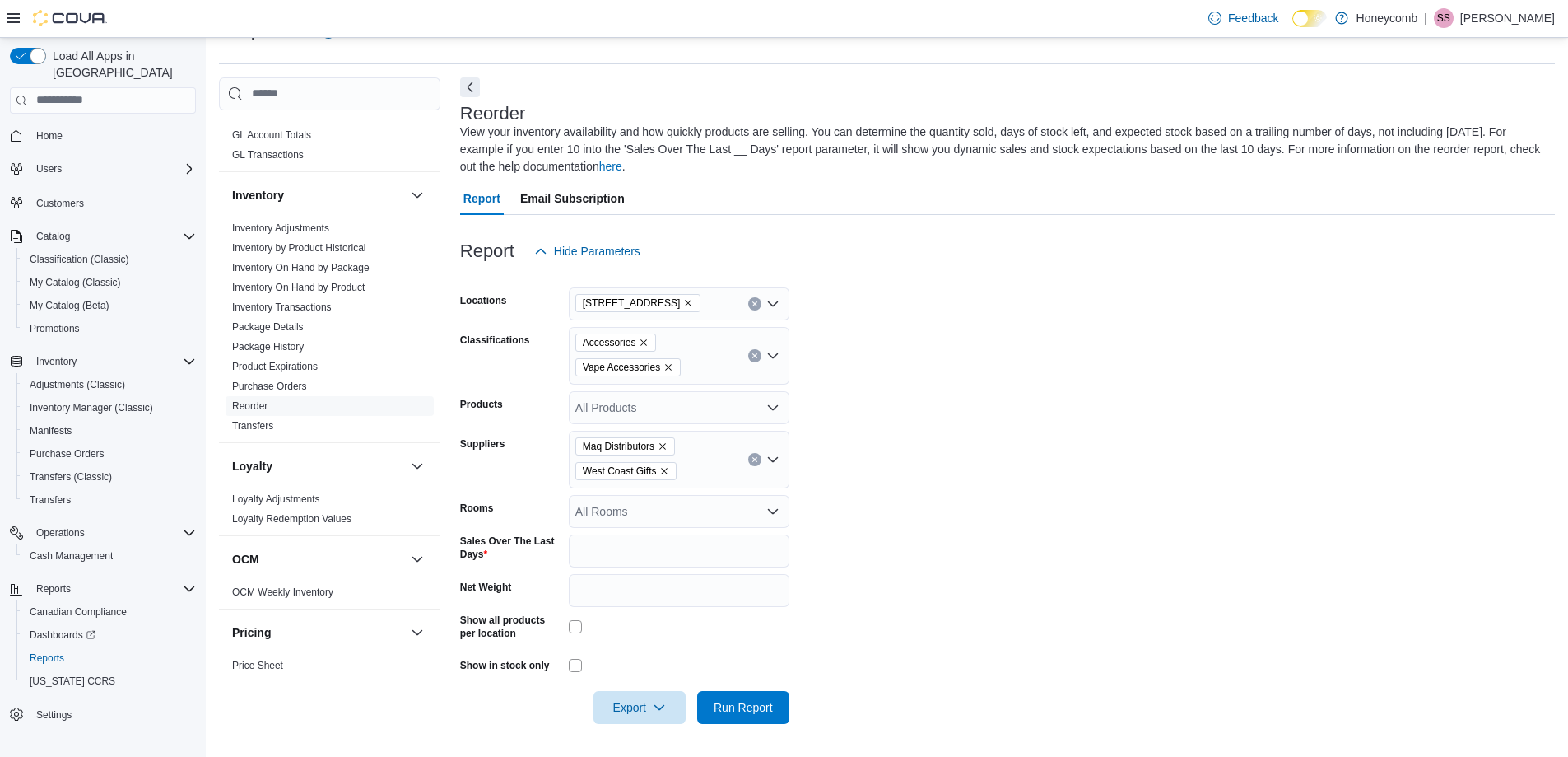
click at [962, 554] on form "Locations [STREET_ADDRESS] Classifications Accessories Vape Accessories Product…" at bounding box center [1007, 496] width 1095 height 457
click at [630, 710] on span "Export" at bounding box center [640, 706] width 73 height 33
click at [675, 614] on span "Export to Excel" at bounding box center [642, 609] width 74 height 14
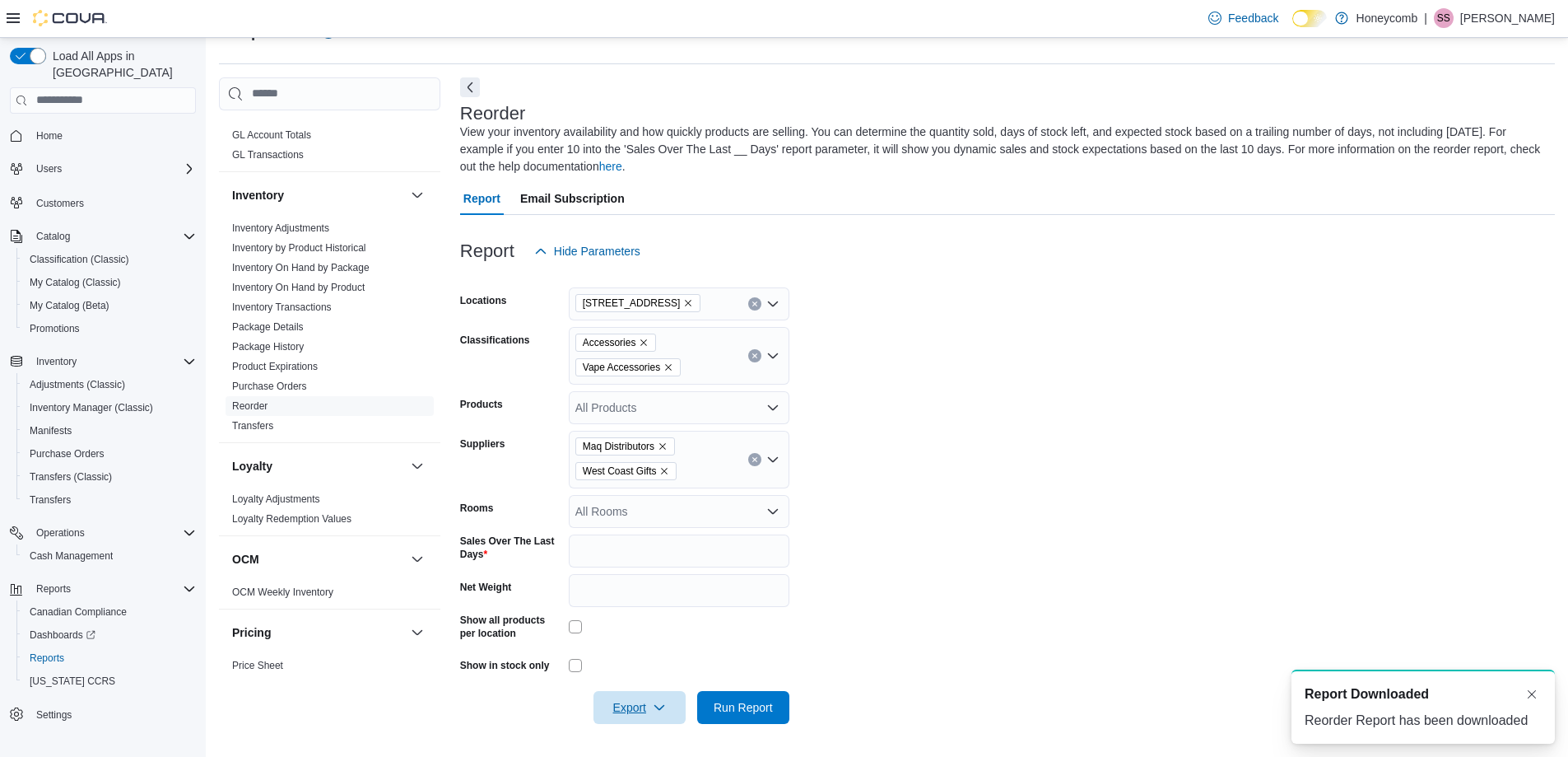
scroll to position [0, 0]
